Goal: Check status

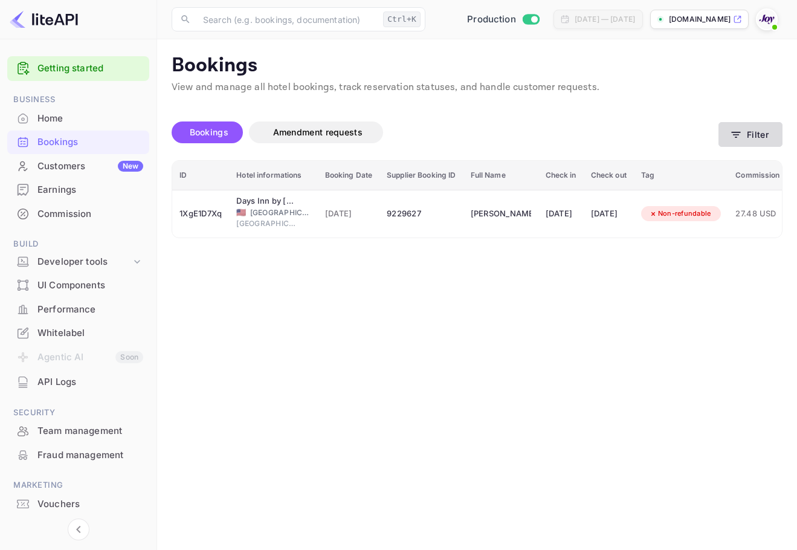
click at [755, 134] on button "Filter" at bounding box center [751, 134] width 64 height 25
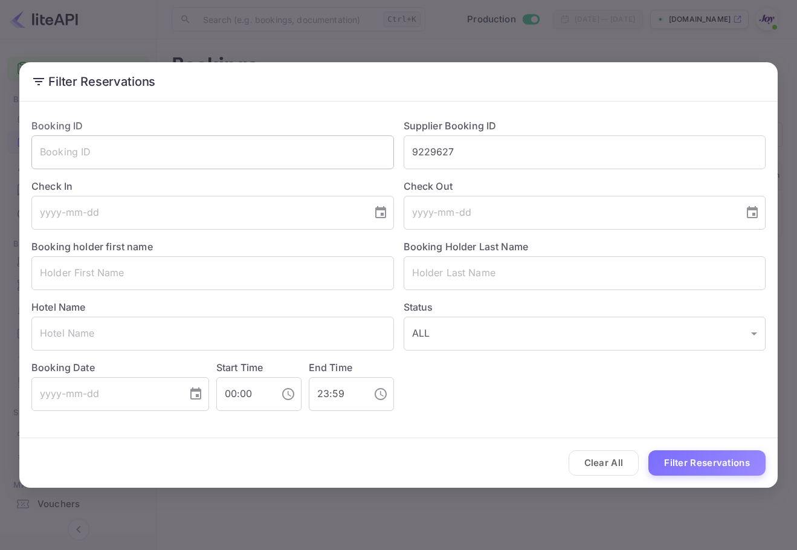
drag, startPoint x: 372, startPoint y: 150, endPoint x: 224, endPoint y: 140, distance: 148.5
click at [224, 140] on div "Booking ID ​ Supplier Booking ID 9229627 ​ Check In ​ Check Out ​ Booking holde…" at bounding box center [394, 260] width 744 height 302
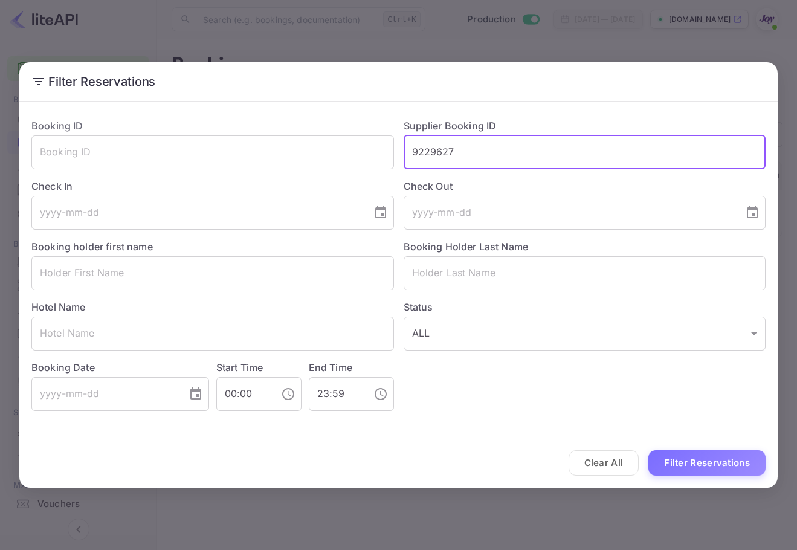
paste input "Devier"
type input "9229627"
click at [466, 272] on input "text" at bounding box center [585, 273] width 363 height 34
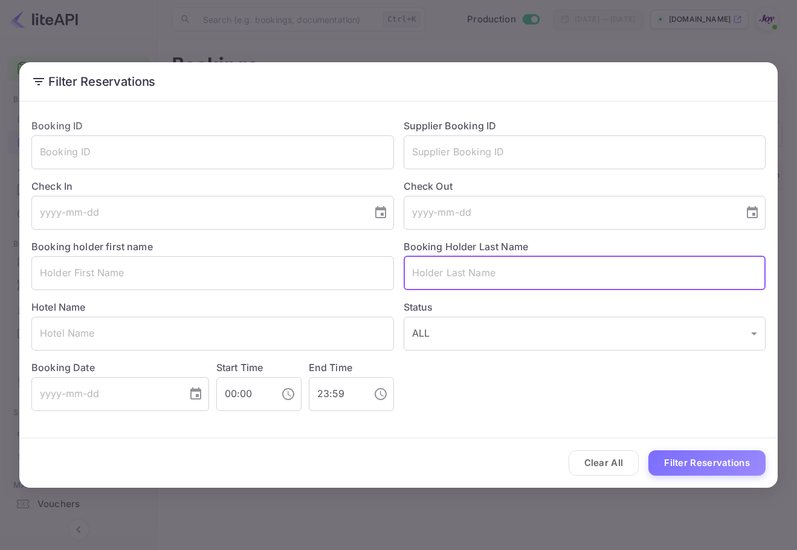
paste input "Devier"
click at [687, 464] on button "Filter Reservations" at bounding box center [707, 463] width 117 height 26
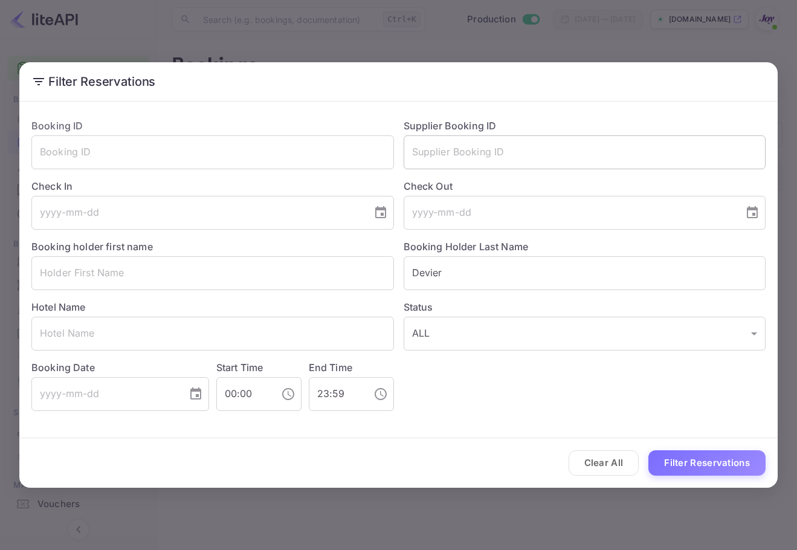
drag, startPoint x: 486, startPoint y: 151, endPoint x: 484, endPoint y: 164, distance: 13.4
click at [486, 152] on input "text" at bounding box center [585, 152] width 363 height 34
drag, startPoint x: 308, startPoint y: 264, endPoint x: 270, endPoint y: 252, distance: 39.8
click at [270, 252] on div "Booking ID ​ Supplier Booking ID ​ Check In ​ Check Out ​ Booking holder first …" at bounding box center [394, 260] width 744 height 302
paste input "anen"
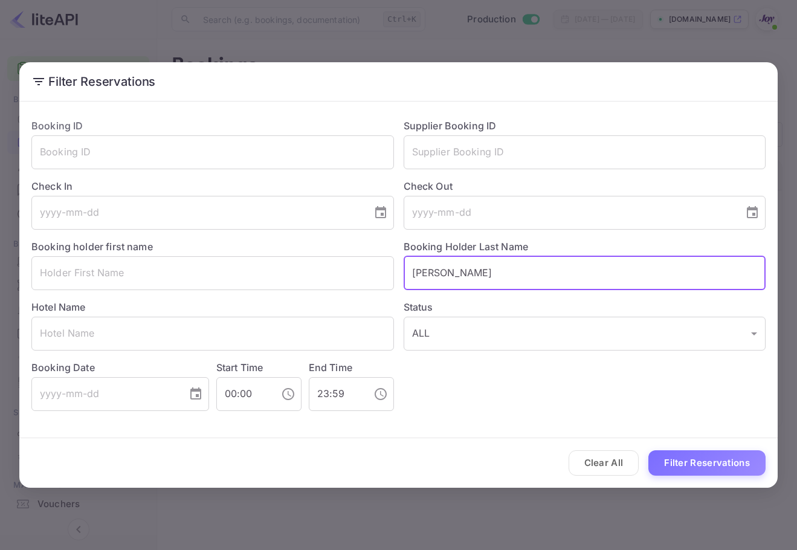
type input "[PERSON_NAME]"
click at [734, 464] on button "Filter Reservations" at bounding box center [707, 463] width 117 height 26
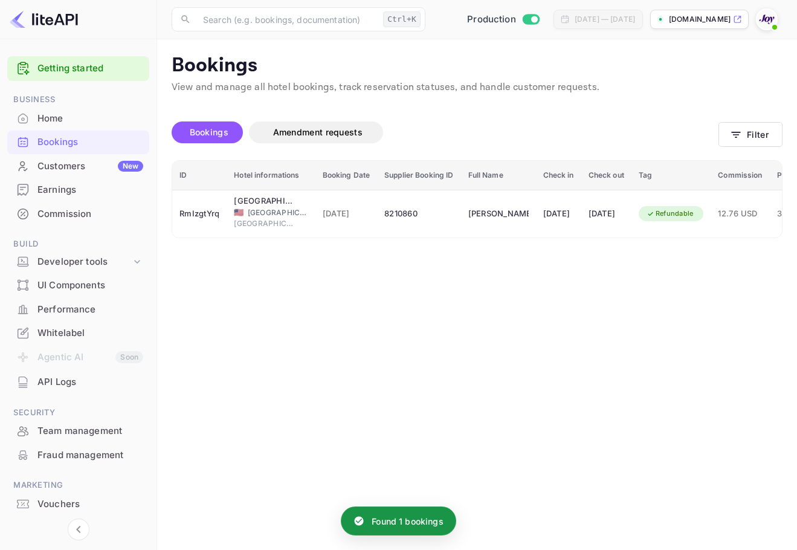
click at [427, 189] on th "Supplier Booking ID" at bounding box center [418, 176] width 83 height 30
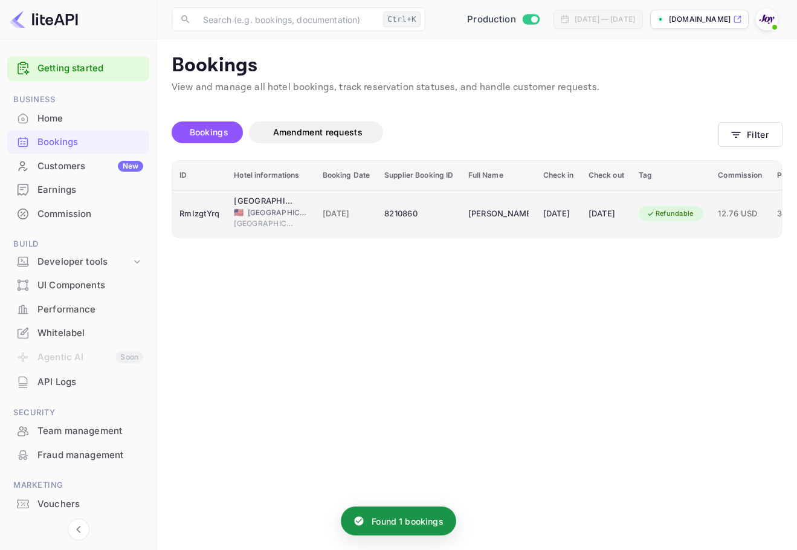
click at [424, 200] on td "8210860" at bounding box center [418, 214] width 83 height 48
